Goal: Information Seeking & Learning: Learn about a topic

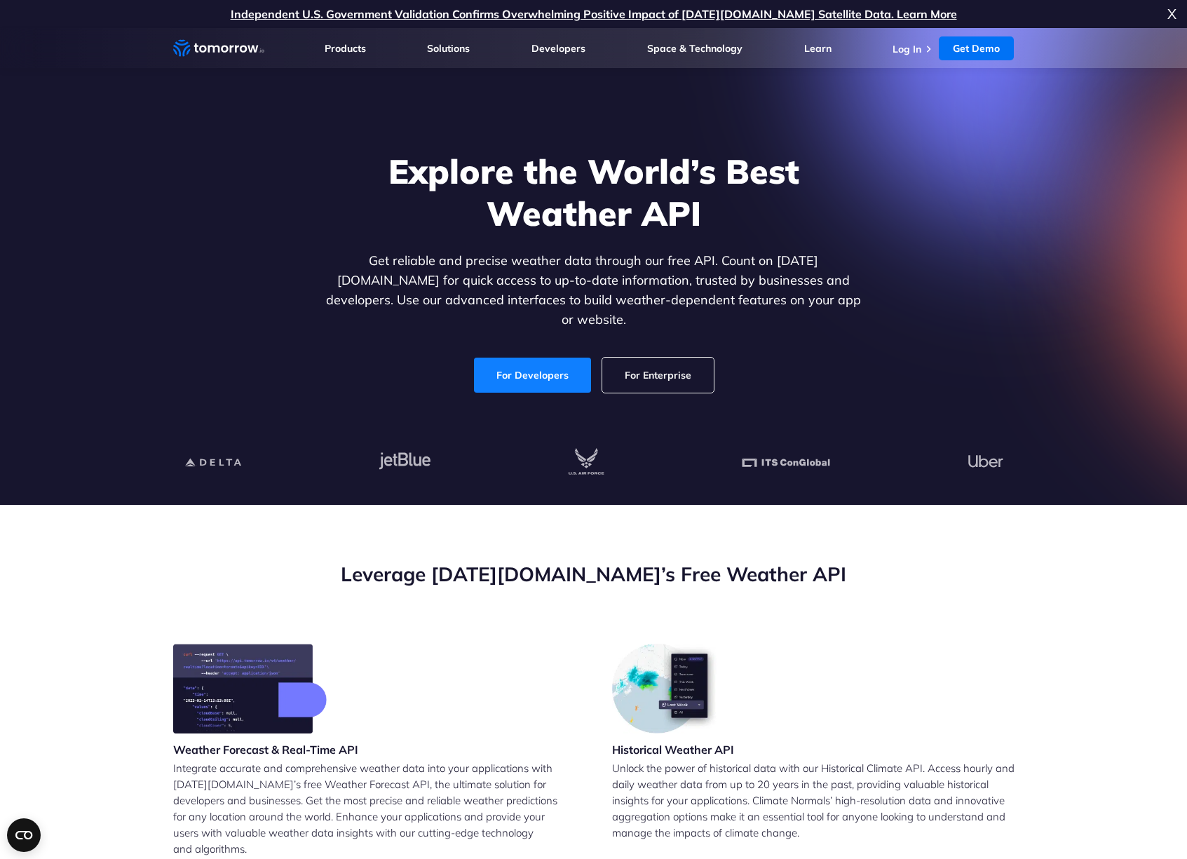
click at [532, 357] on link "For Developers" at bounding box center [532, 374] width 117 height 35
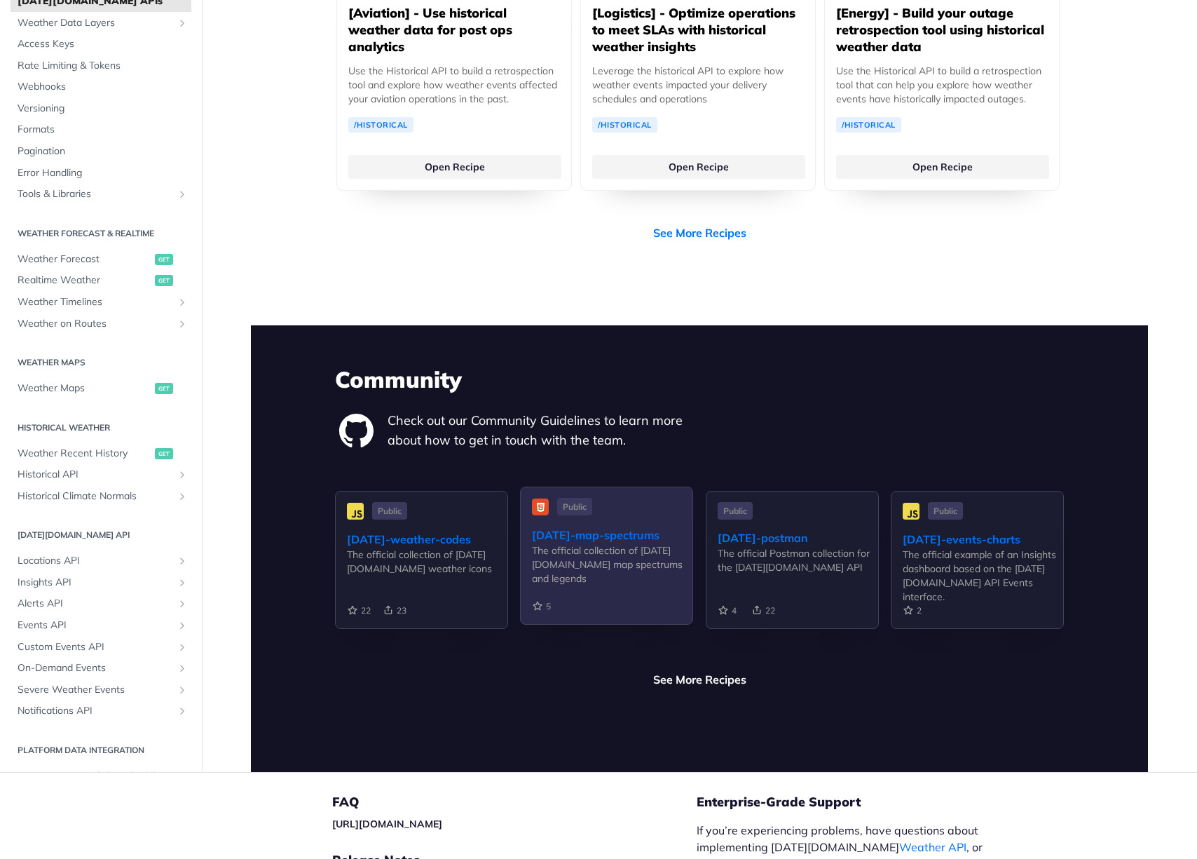
scroll to position [3104, 0]
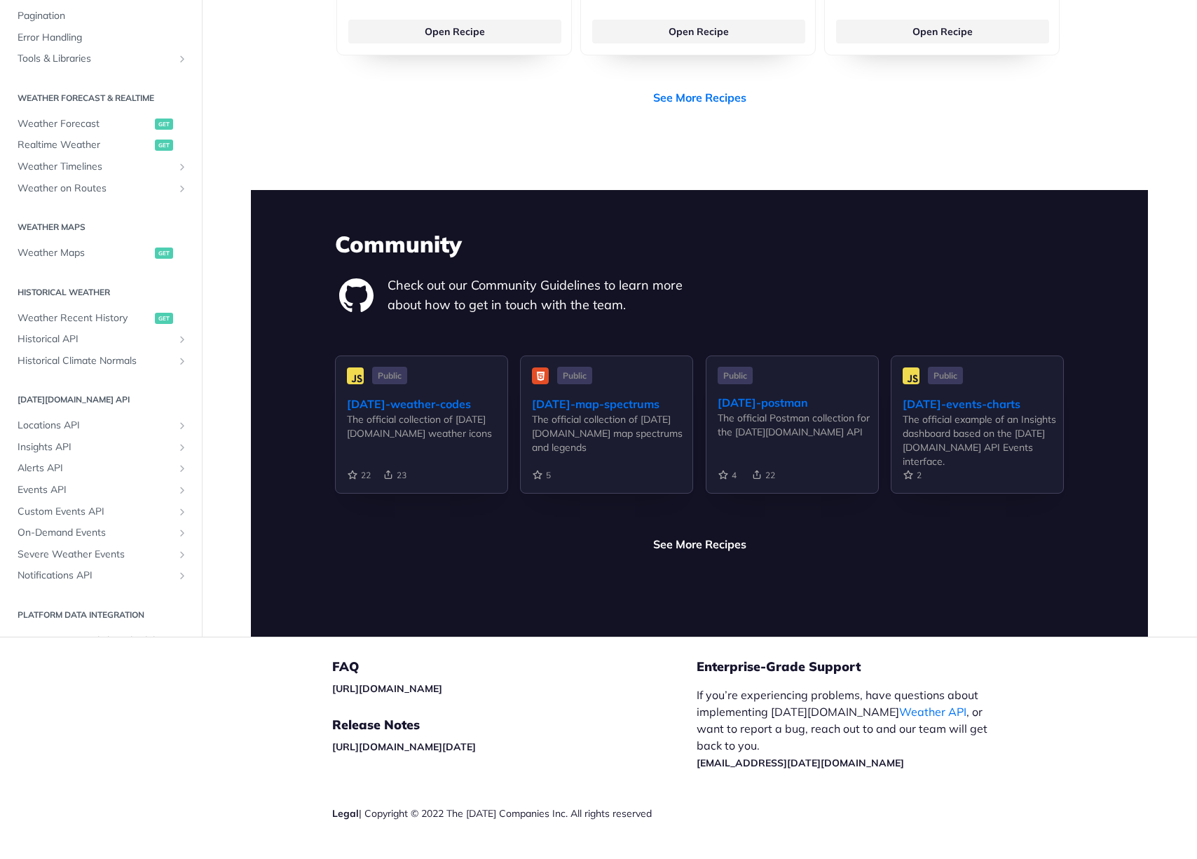
click at [690, 525] on div "Community Check out our Community Guidelines to learn more about how to get in …" at bounding box center [699, 413] width 897 height 446
click at [688, 536] on link "See More Recipes" at bounding box center [699, 544] width 93 height 17
